Goal: Find specific page/section: Find specific page/section

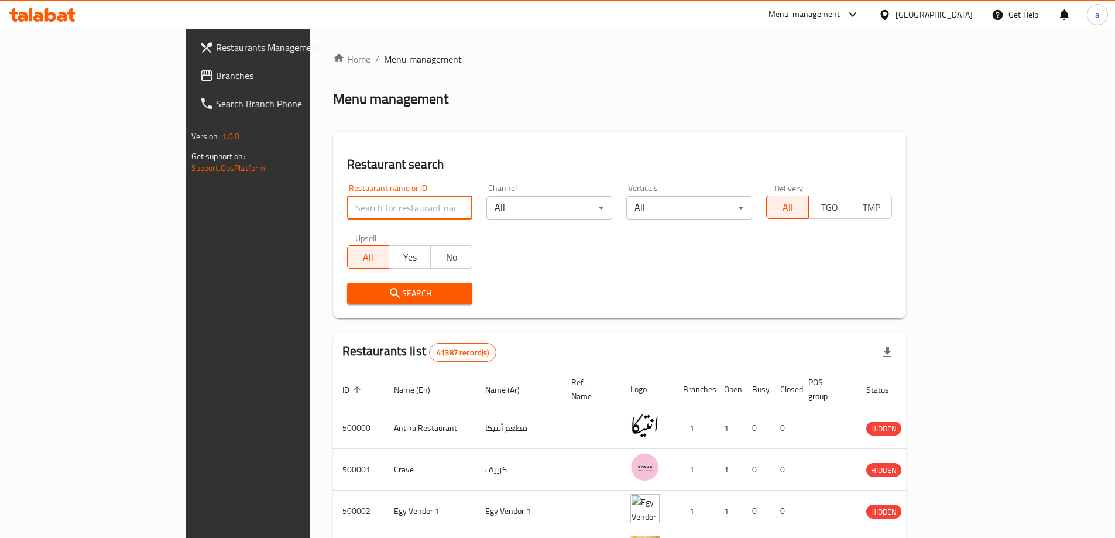
click at [372, 205] on input "search" at bounding box center [410, 207] width 126 height 23
paste input "719495"
type input "719495"
click at [190, 66] on link "Branches" at bounding box center [280, 75] width 181 height 28
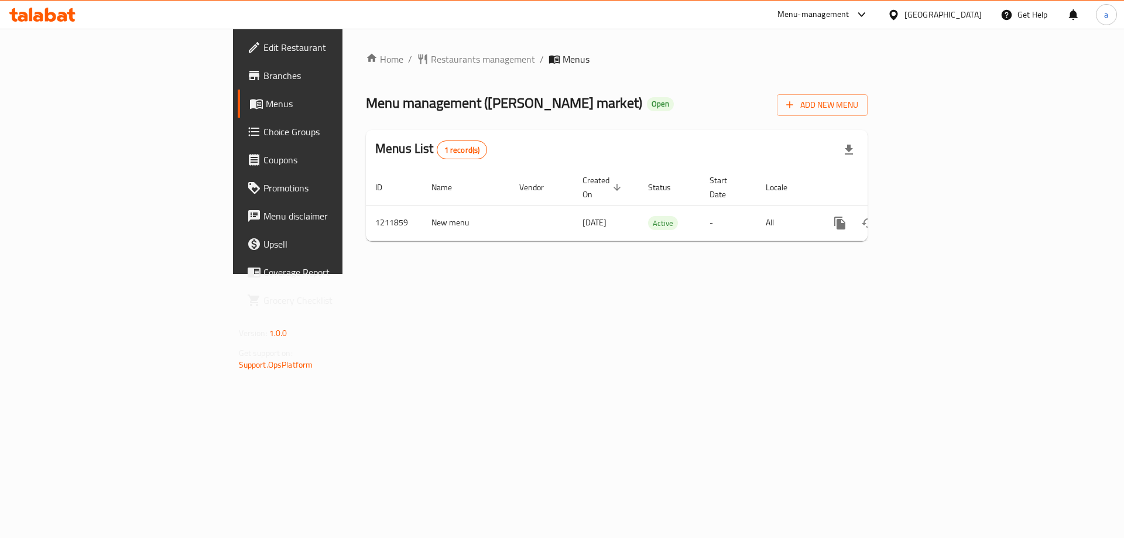
click at [263, 128] on span "Choice Groups" at bounding box center [337, 132] width 148 height 14
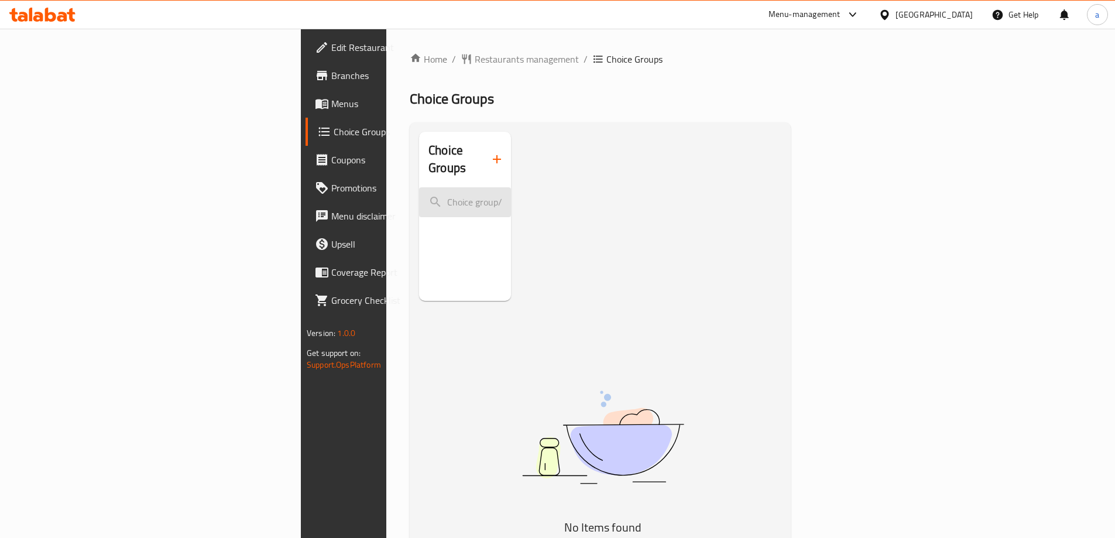
click at [419, 187] on input "search" at bounding box center [465, 202] width 92 height 30
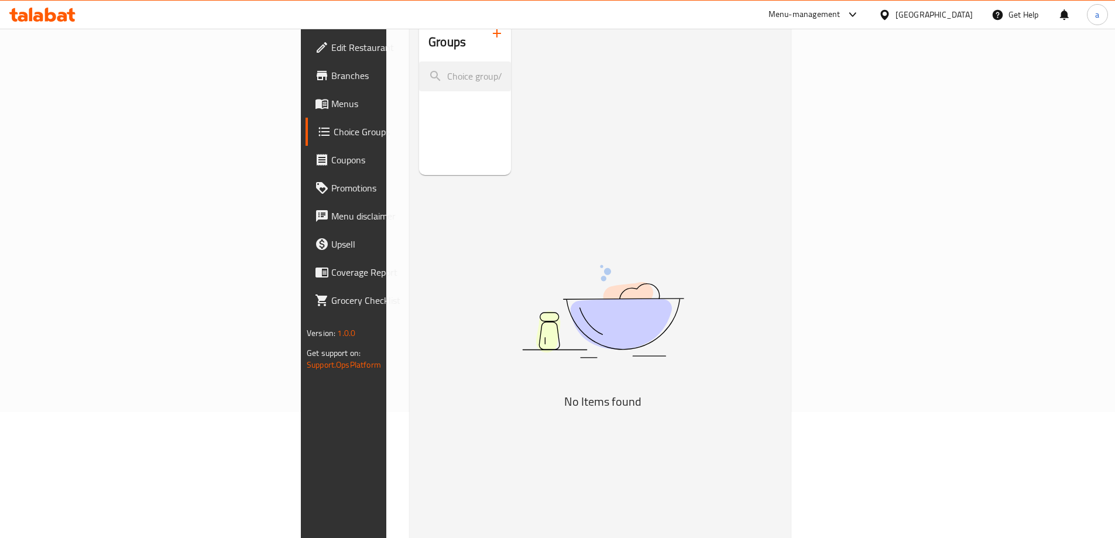
scroll to position [164, 0]
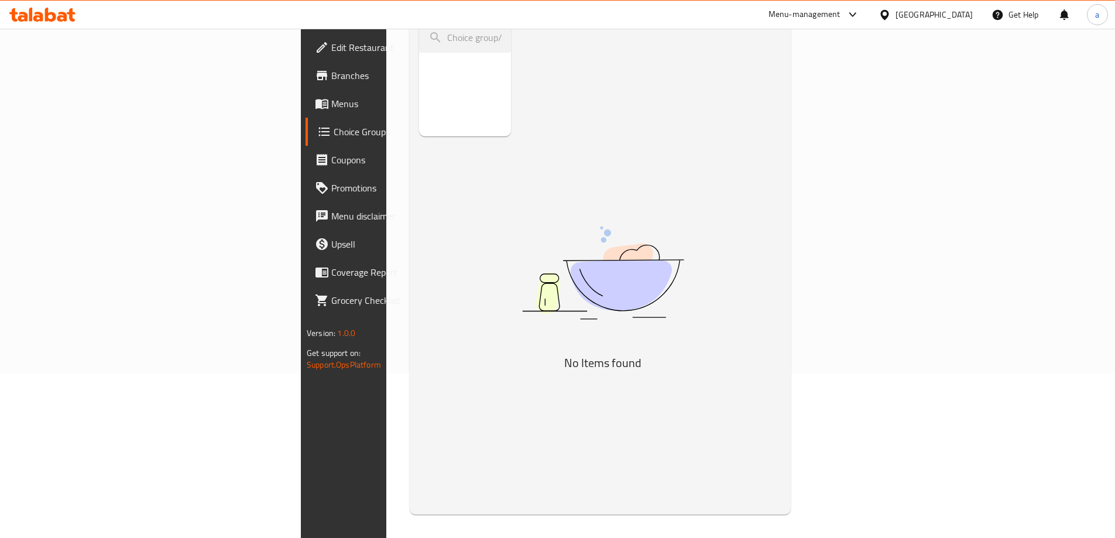
click at [419, 136] on div "Choice Groups" at bounding box center [465, 51] width 92 height 169
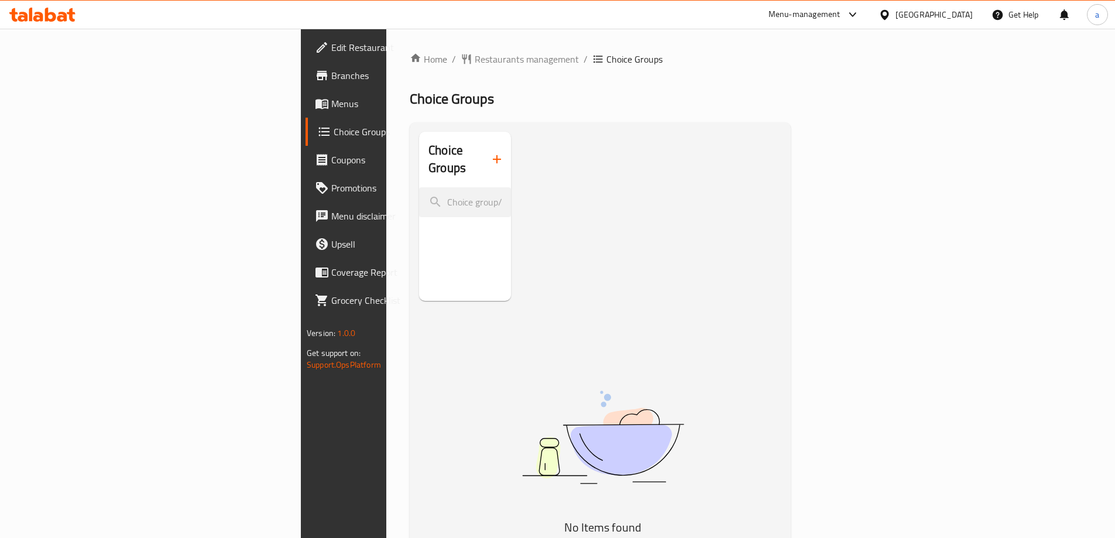
click at [331, 99] on span "Menus" at bounding box center [404, 104] width 146 height 14
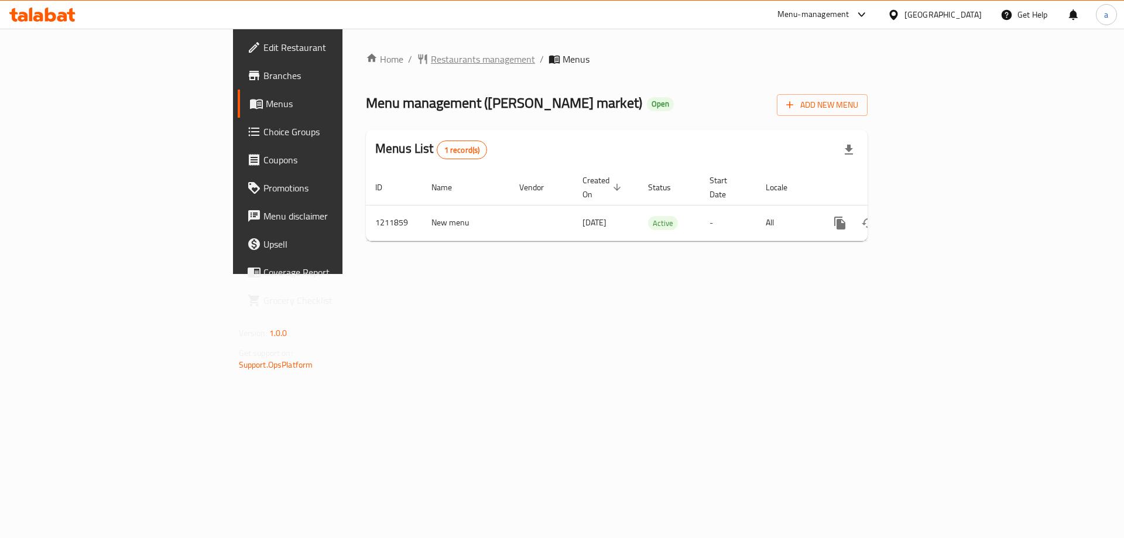
click at [431, 58] on span "Restaurants management" at bounding box center [483, 59] width 104 height 14
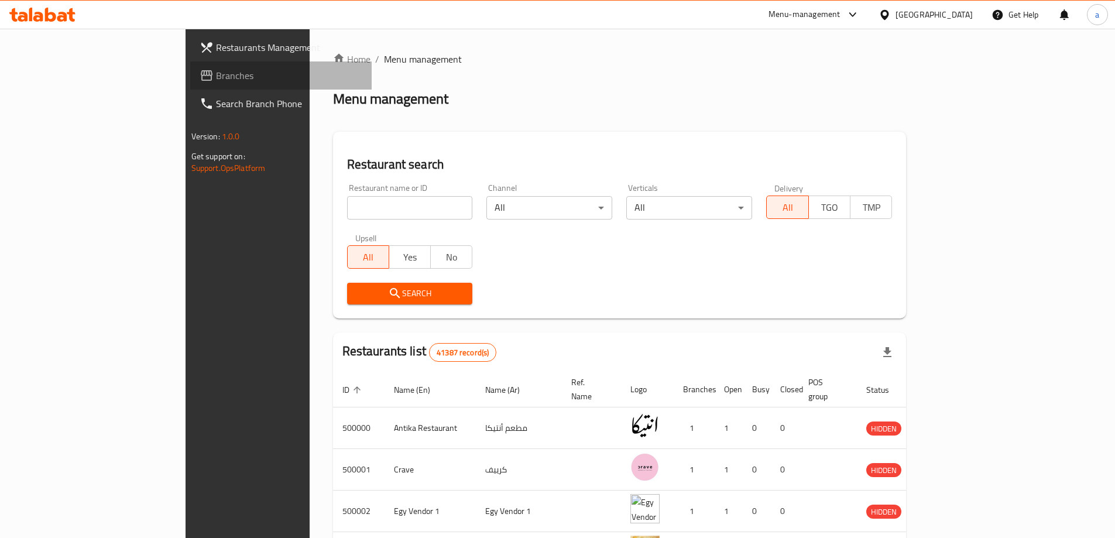
click at [190, 87] on link "Branches" at bounding box center [280, 75] width 181 height 28
